Goal: Task Accomplishment & Management: Manage account settings

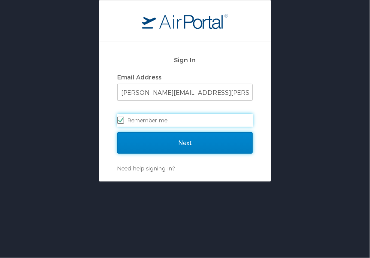
click at [167, 137] on input "Next" at bounding box center [185, 142] width 136 height 21
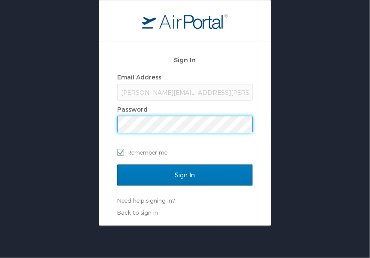
click at [117, 165] on input "Sign In" at bounding box center [185, 175] width 136 height 21
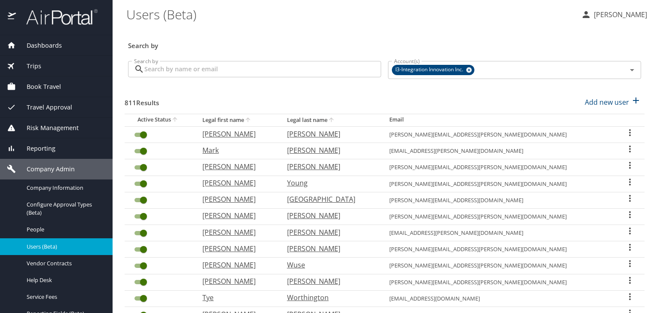
click at [70, 249] on span "Users (Beta)" at bounding box center [65, 247] width 76 height 8
click at [219, 72] on input "Search by" at bounding box center [262, 69] width 237 height 16
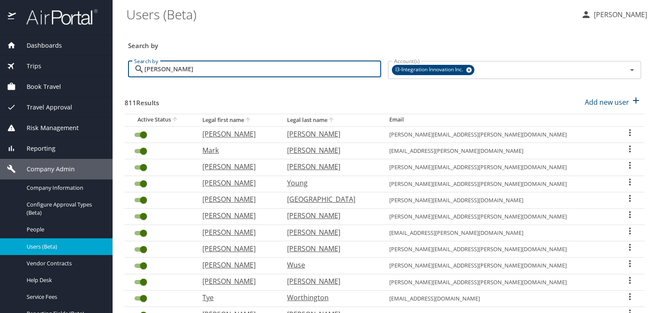
type input "[PERSON_NAME]"
